Goal: Information Seeking & Learning: Find specific page/section

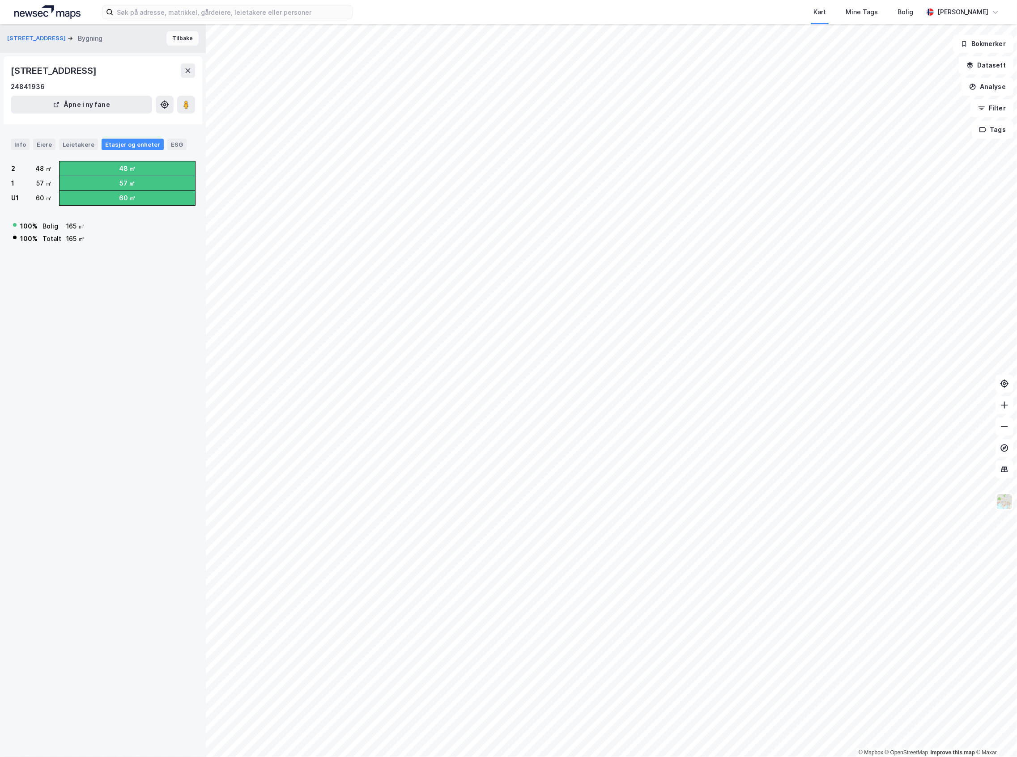
click at [180, 36] on button "Tilbake" at bounding box center [182, 38] width 32 height 14
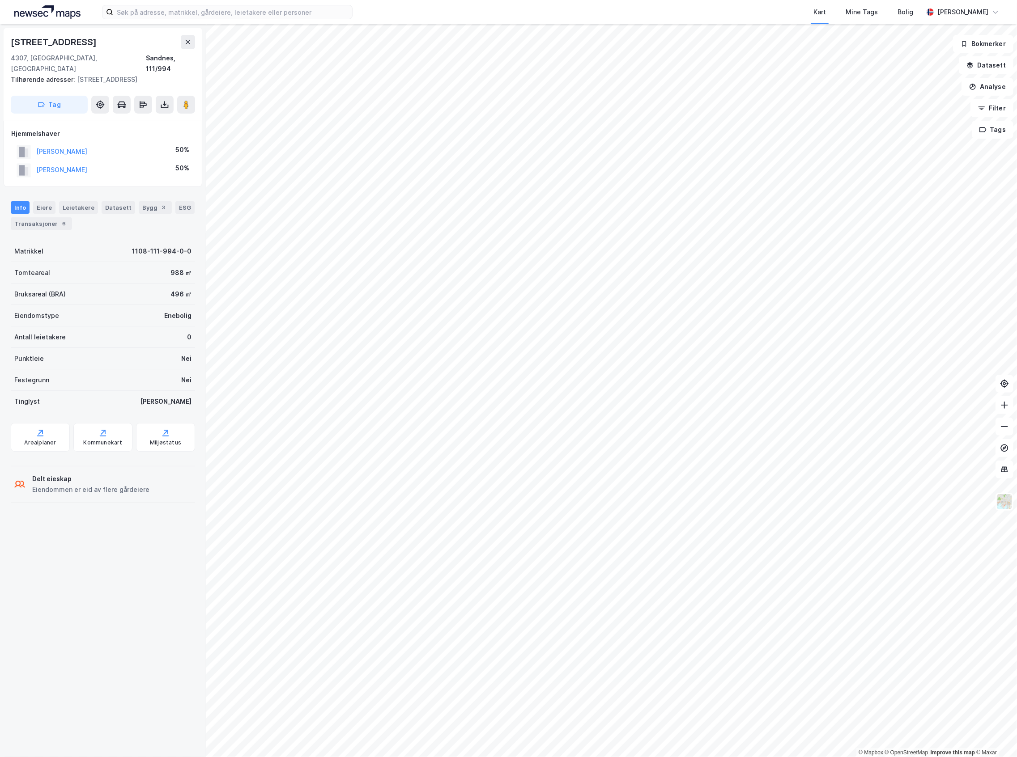
click at [187, 31] on div "Strandgata 139 4307, Sandnes, Rogaland Sandnes, 111/994 Tilhørende adresser: St…" at bounding box center [103, 74] width 199 height 93
click at [190, 41] on icon at bounding box center [187, 41] width 7 height 7
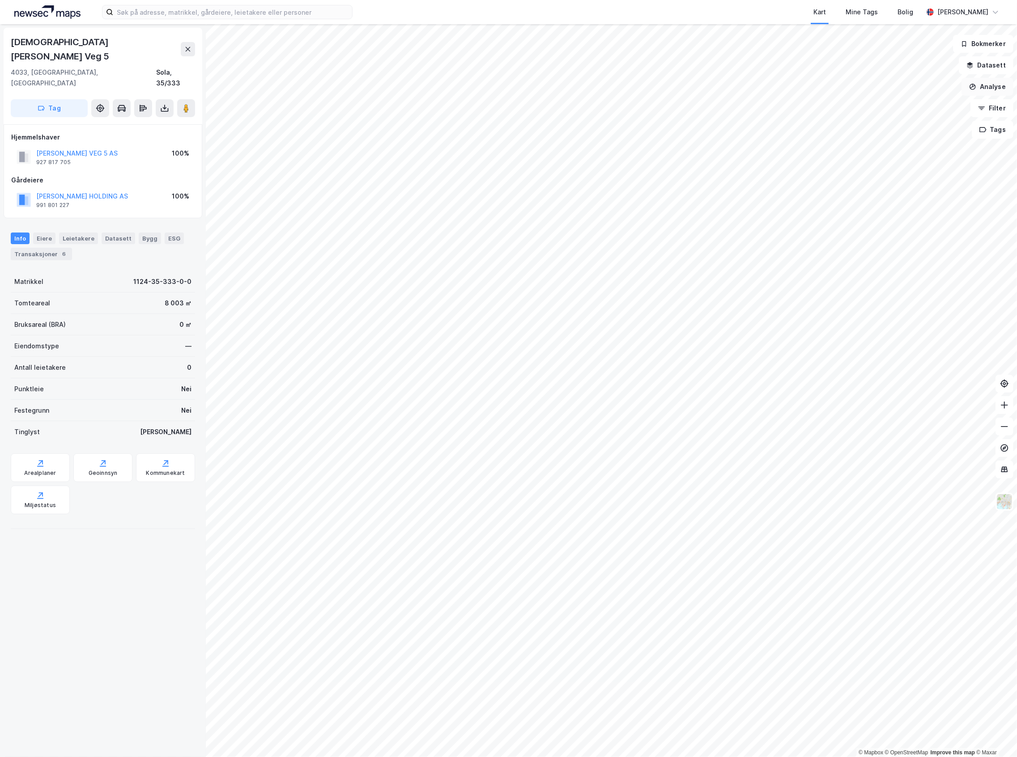
click at [997, 95] on button "Analyse" at bounding box center [987, 87] width 52 height 18
click at [922, 113] on div "Tegn område" at bounding box center [904, 105] width 103 height 15
click at [978, 89] on button "Analyse" at bounding box center [987, 87] width 52 height 18
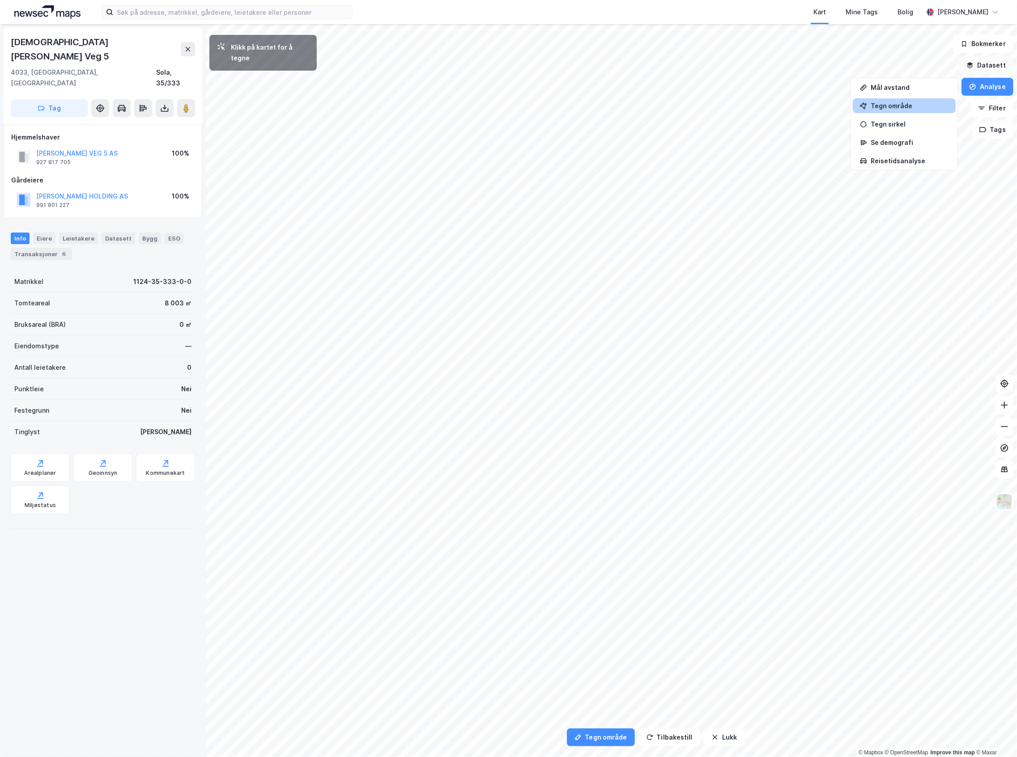
click at [1007, 68] on button "Datasett" at bounding box center [986, 65] width 55 height 18
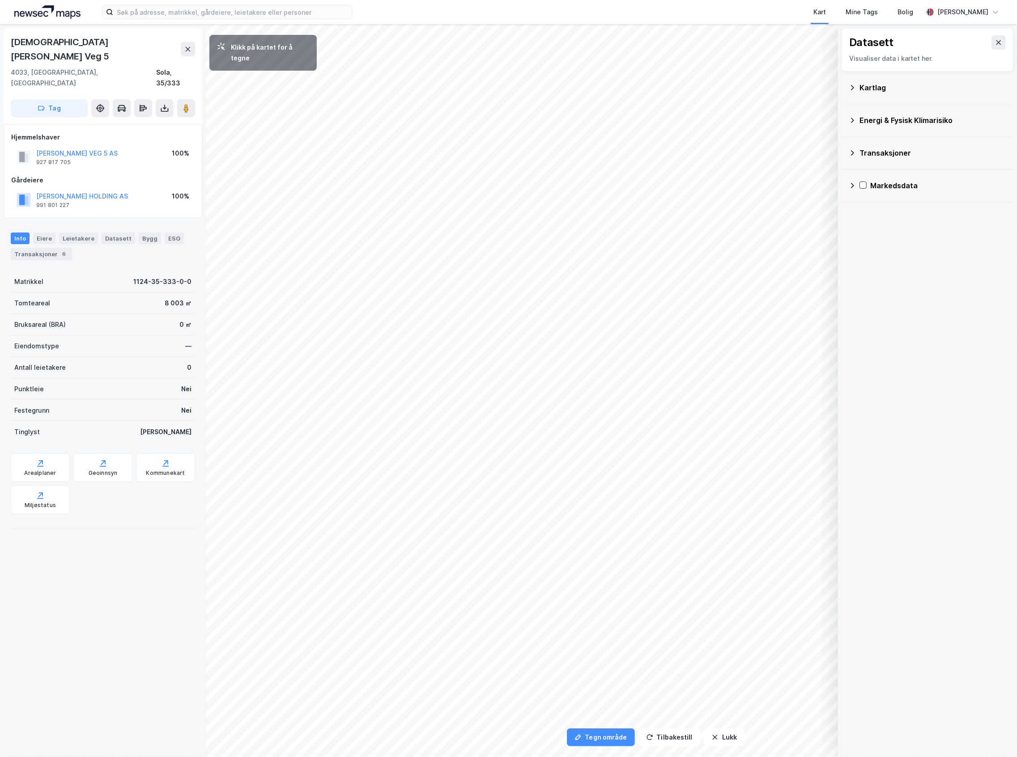
click at [893, 97] on div "Kartlag" at bounding box center [927, 87] width 157 height 21
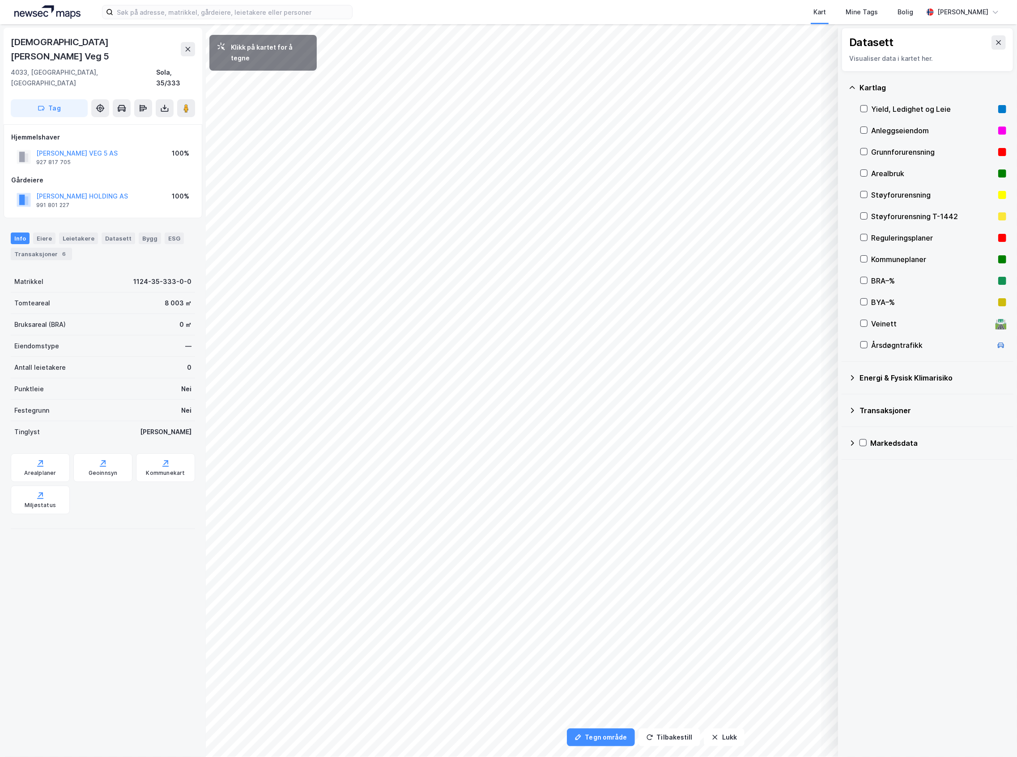
click at [923, 238] on div "Reguleringsplaner" at bounding box center [932, 238] width 123 height 11
click at [995, 46] on icon at bounding box center [998, 42] width 7 height 7
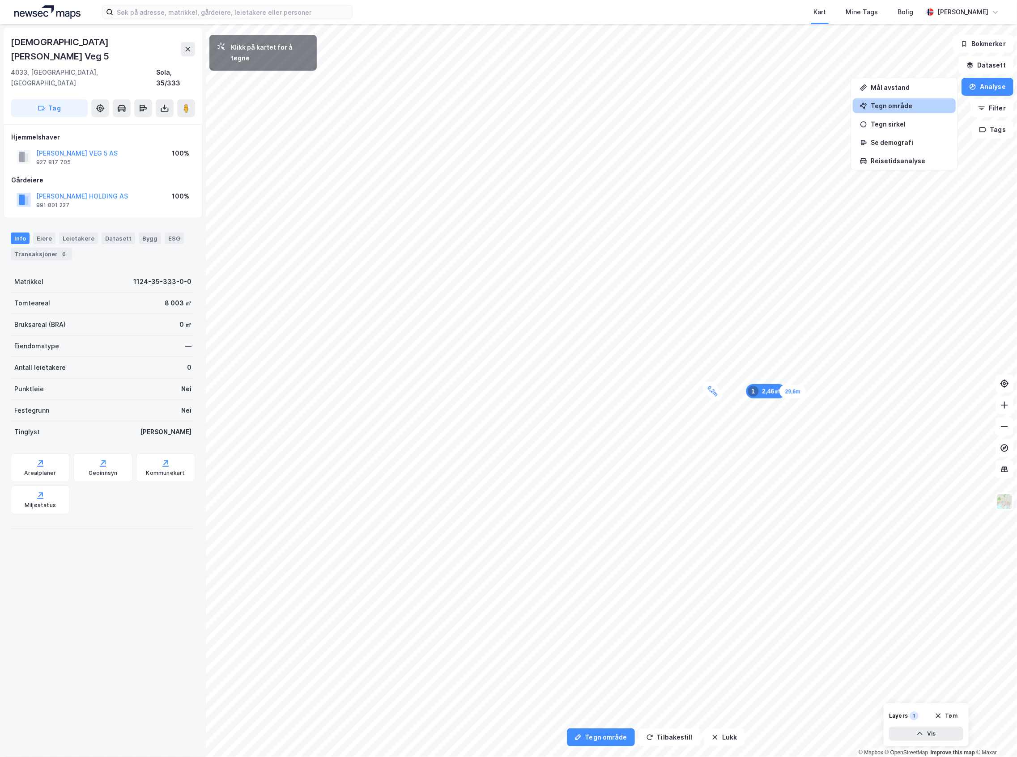
click at [711, 392] on div "0,2m" at bounding box center [712, 391] width 25 height 25
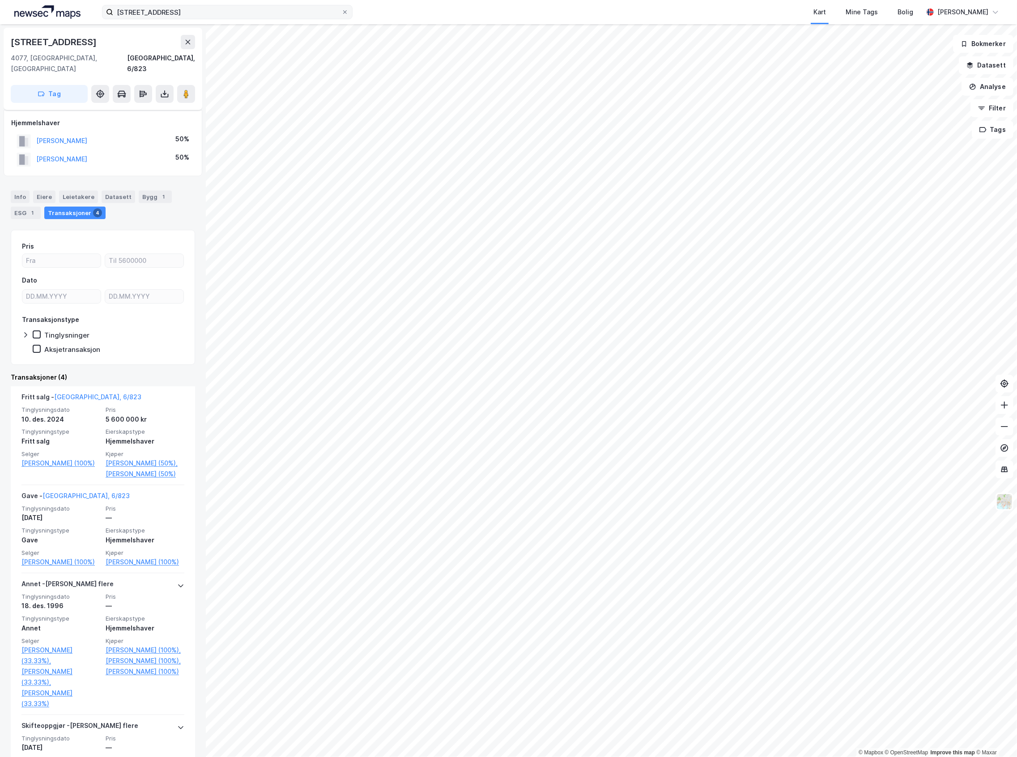
scroll to position [45, 0]
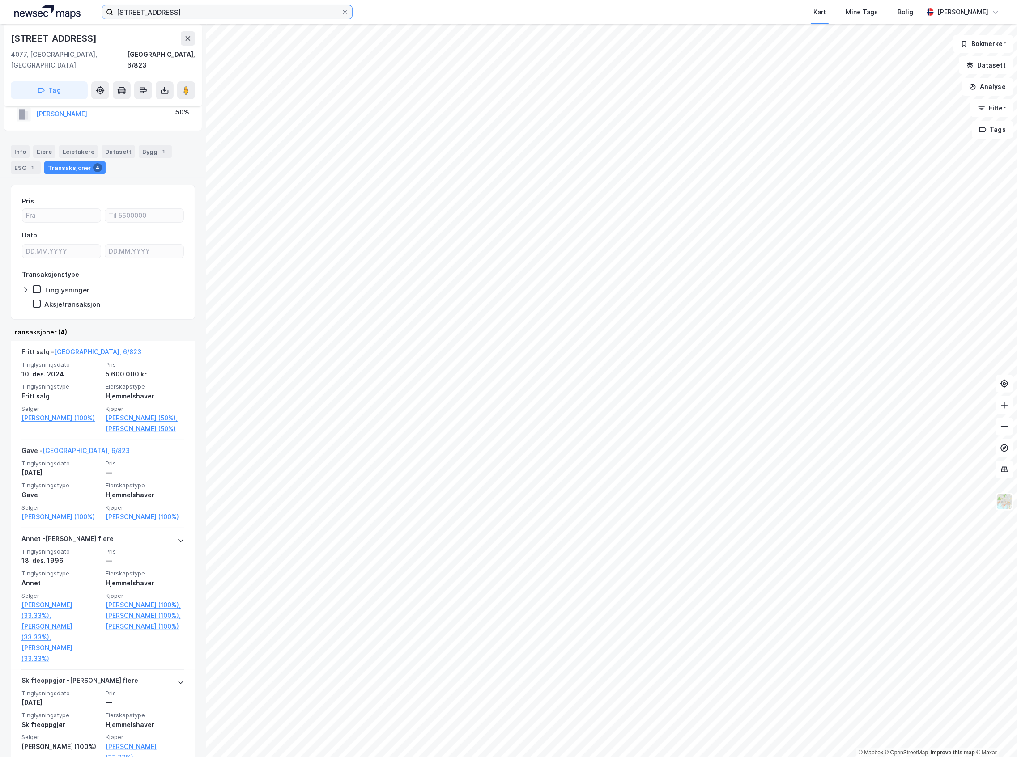
click at [174, 8] on input "[STREET_ADDRESS]" at bounding box center [227, 11] width 228 height 13
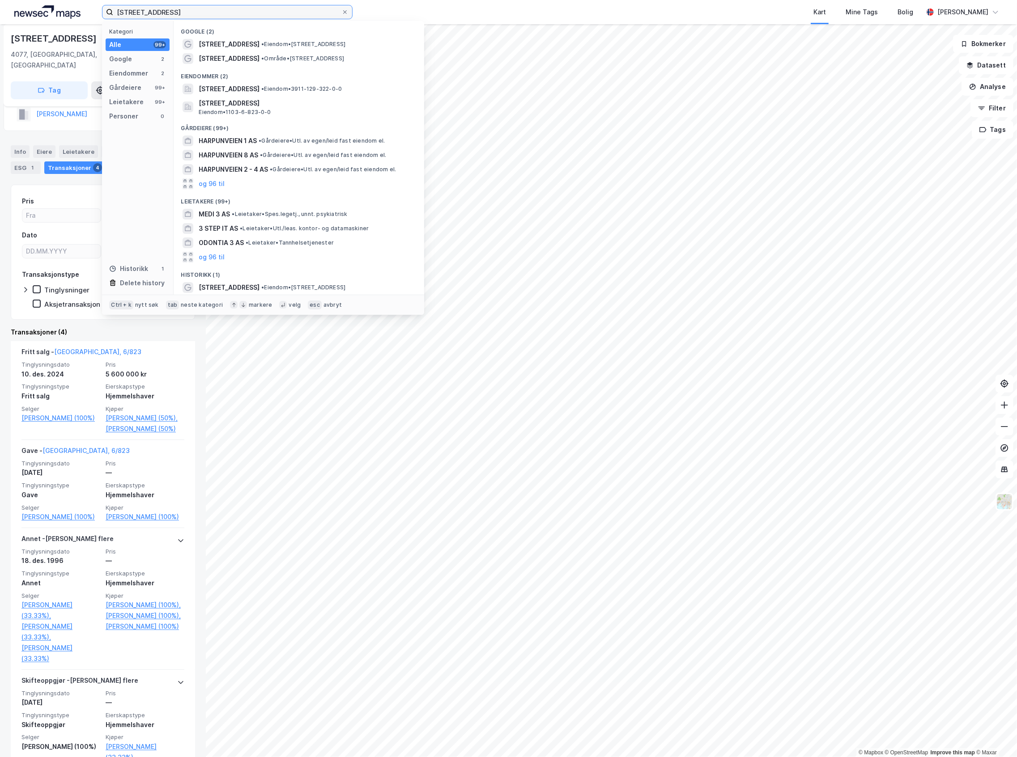
click at [174, 8] on input "[STREET_ADDRESS]" at bounding box center [227, 11] width 228 height 13
type input "collicare"
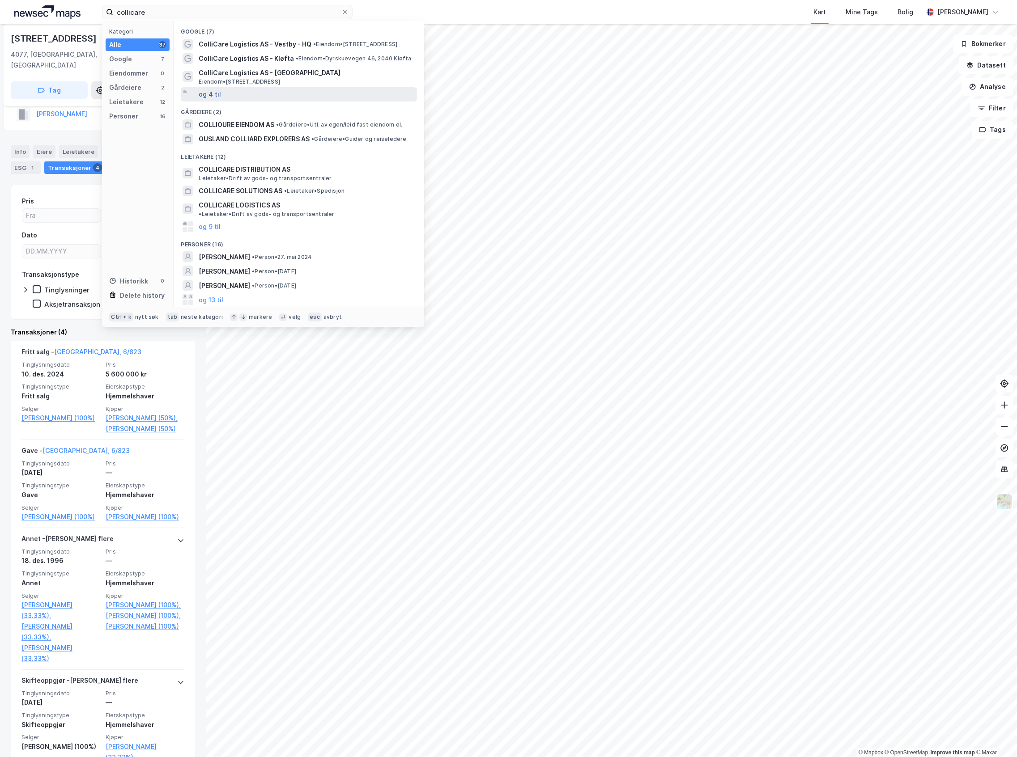
click at [208, 98] on button "og 4 til" at bounding box center [210, 94] width 22 height 11
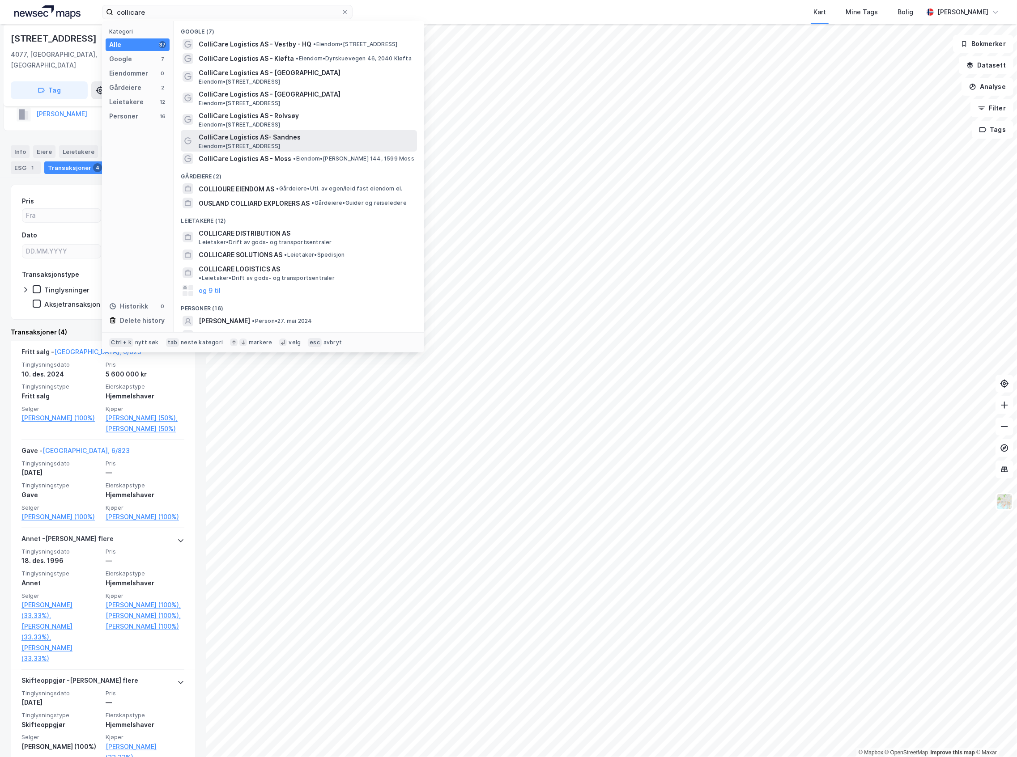
click at [253, 143] on span "ColliCare Logistics AS- Sandnes" at bounding box center [306, 137] width 215 height 11
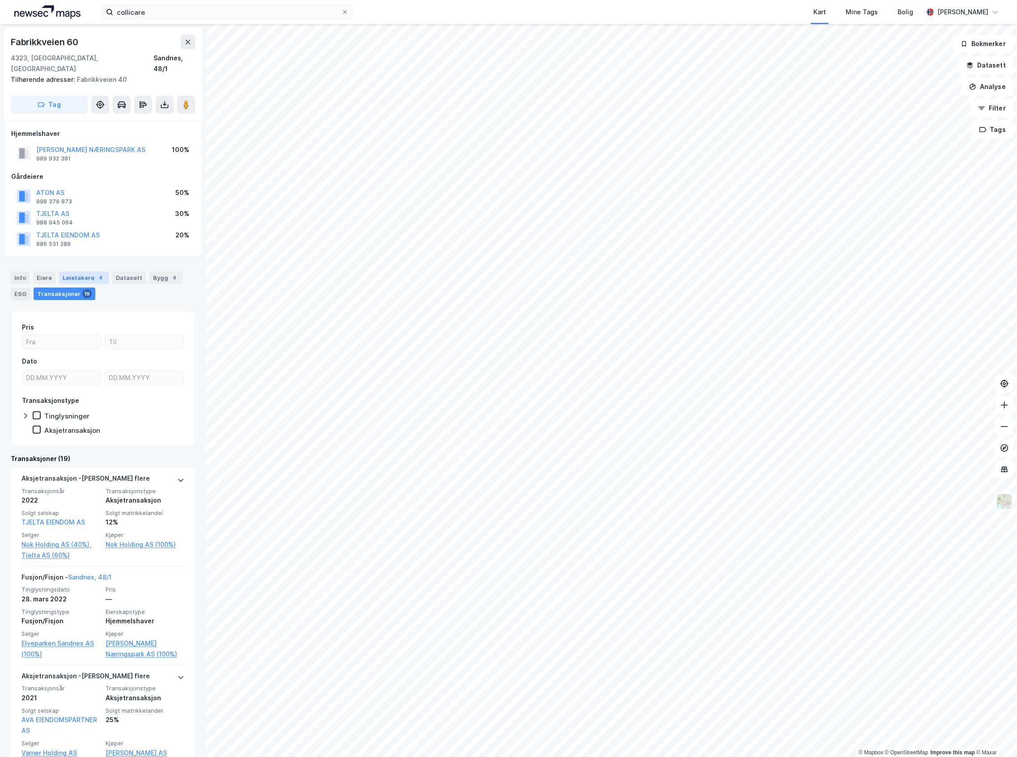
click at [85, 272] on div "Leietakere 4" at bounding box center [84, 278] width 50 height 13
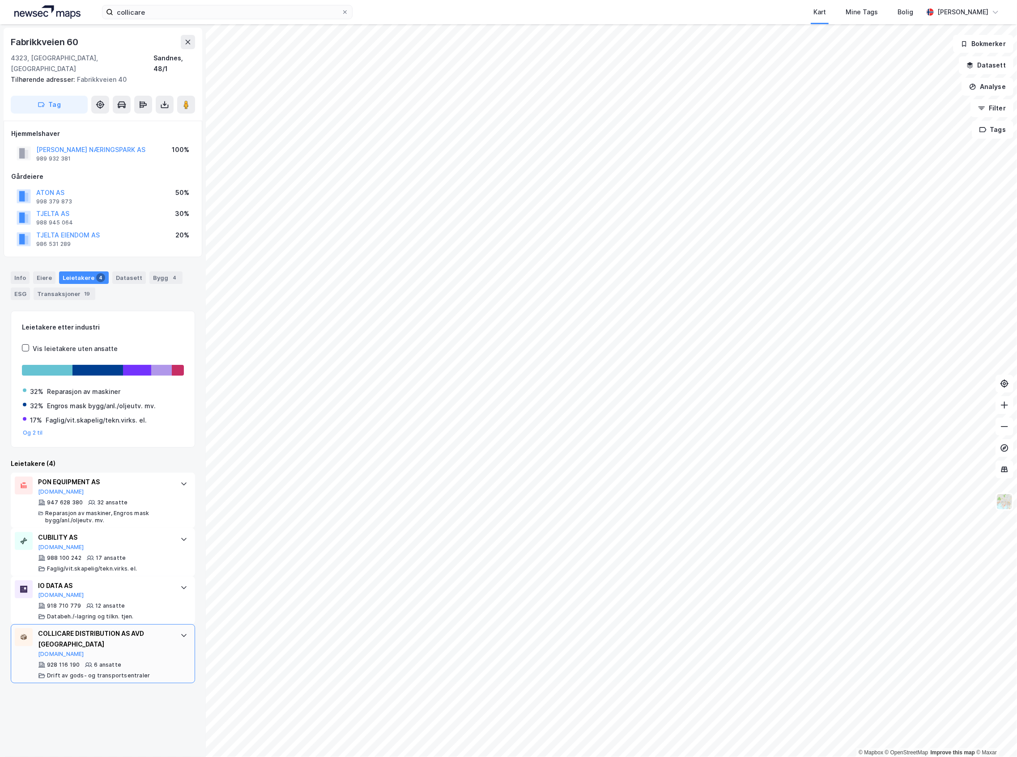
click at [128, 642] on div "COLLICARE DISTRIBUTION AS AVD STAVANGER [DOMAIN_NAME]" at bounding box center [104, 644] width 133 height 30
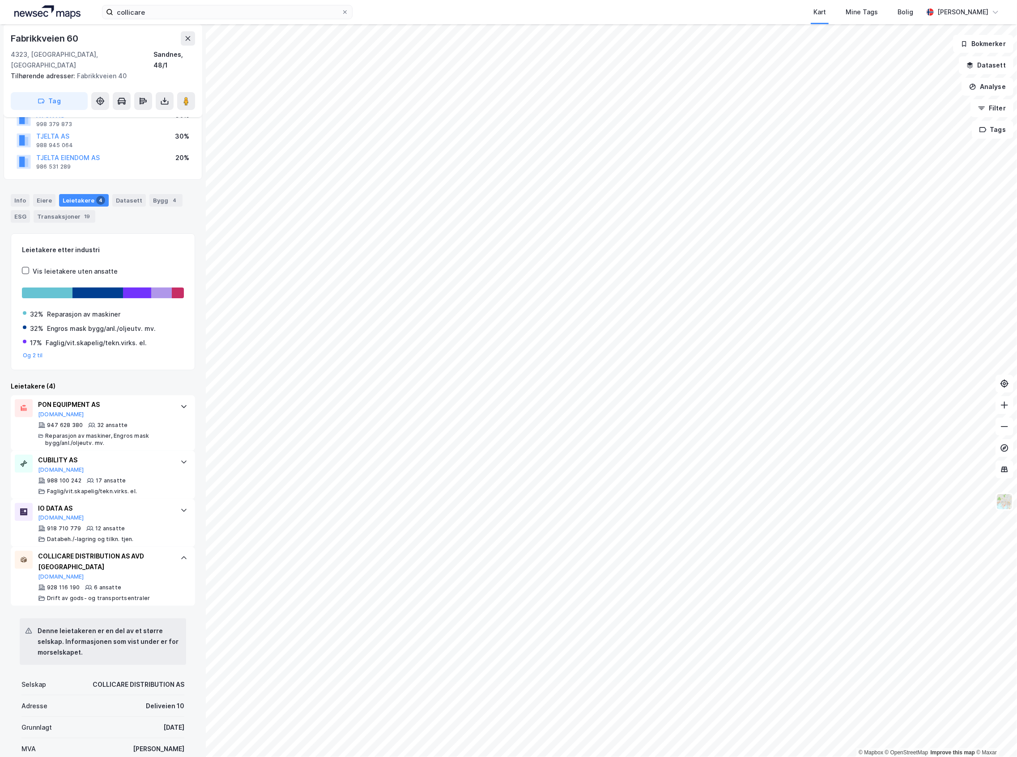
scroll to position [119, 0]
